Goal: Transaction & Acquisition: Purchase product/service

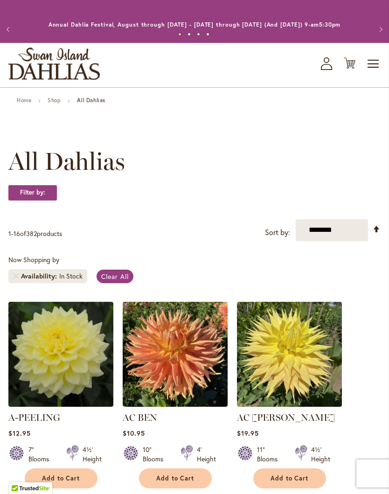
scroll to position [1, 0]
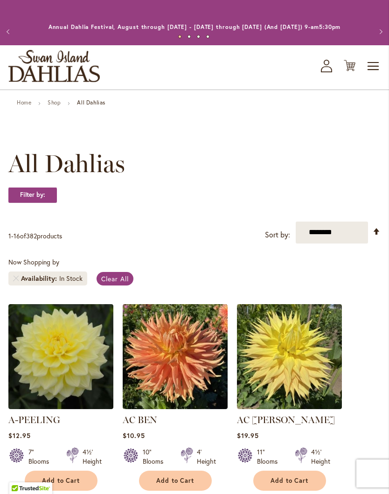
click at [57, 106] on link "Shop" at bounding box center [54, 102] width 13 height 7
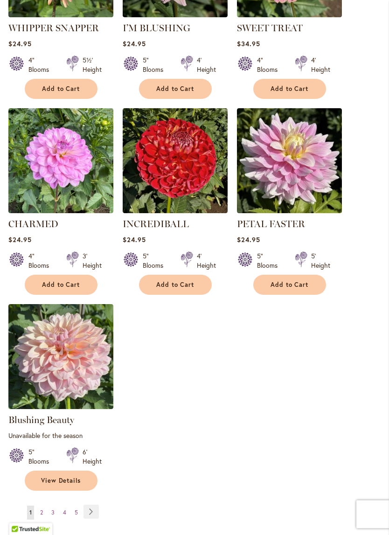
scroll to position [898, 0]
click at [65, 371] on img at bounding box center [60, 356] width 105 height 105
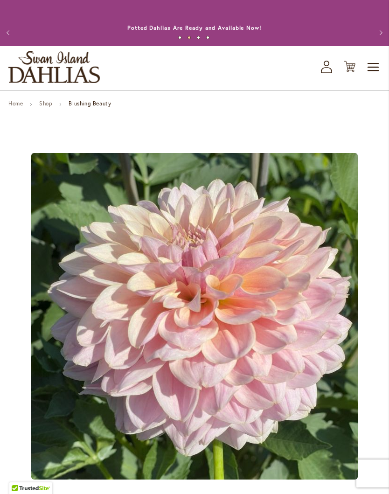
click at [341, 27] on p "Annual Dahlia Festival, August through [DATE] - [DATE] through [DATE] (And [DAT…" at bounding box center [194, 27] width 292 height 9
click at [376, 40] on button "Next" at bounding box center [379, 32] width 19 height 19
click at [360, 33] on div "Order Dahlia Tubers Now for Spring 2026 Delivery!" at bounding box center [194, 27] width 333 height 9
click at [371, 40] on button "Next" at bounding box center [379, 32] width 19 height 19
click at [367, 39] on div "Previous Annual Dahlia Festival, August through September 28th - Wednesday thro…" at bounding box center [194, 32] width 389 height 27
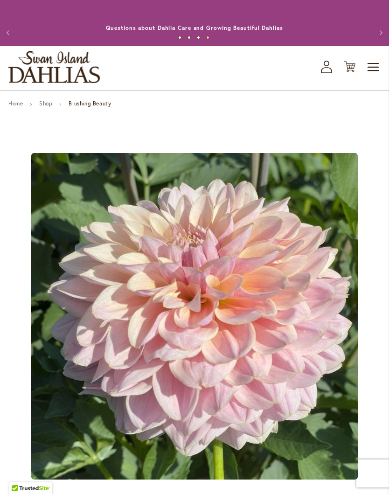
click at [17, 31] on button "Previous" at bounding box center [9, 32] width 19 height 19
